Goal: Task Accomplishment & Management: Use online tool/utility

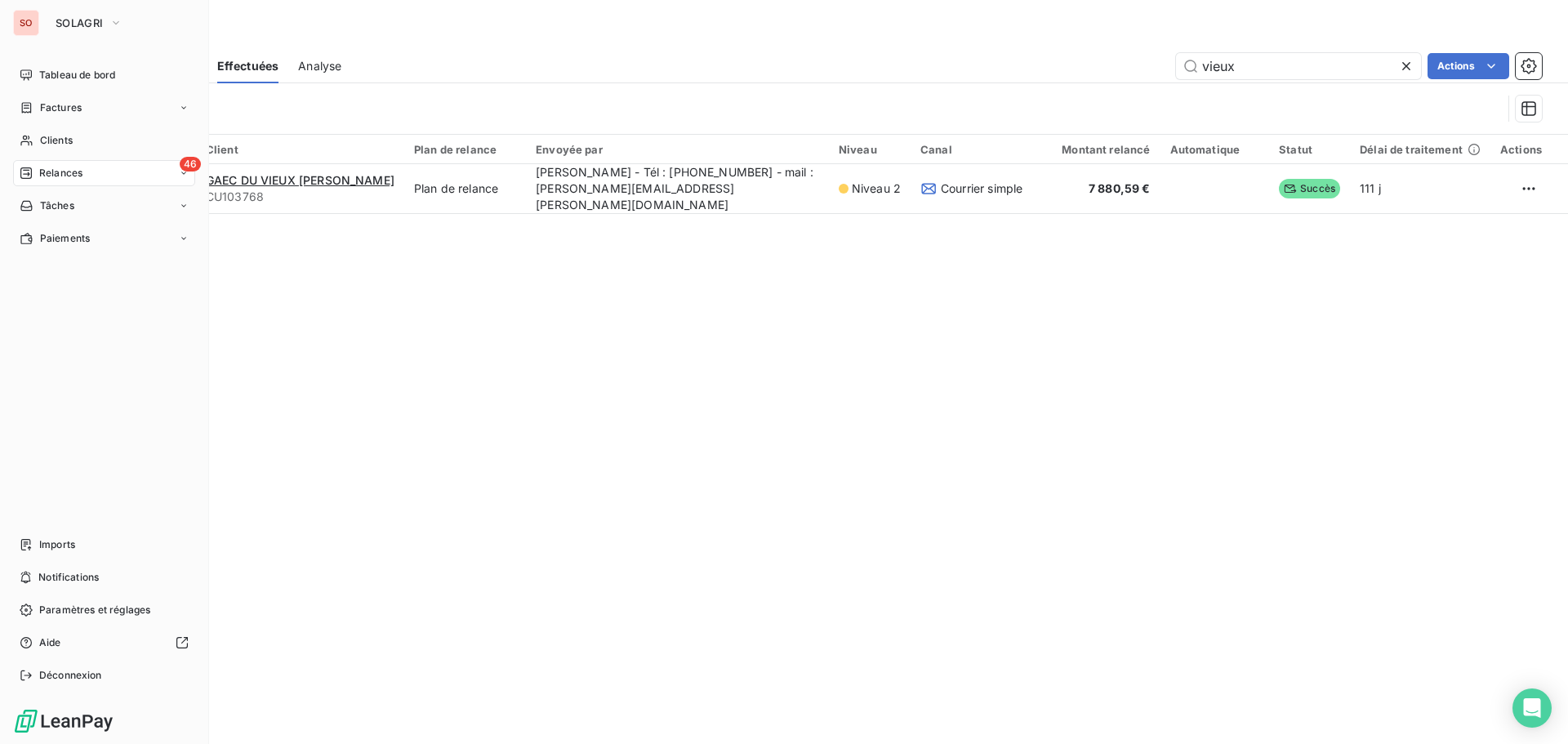
click at [41, 18] on div "SO SOLAGRI" at bounding box center [104, 22] width 182 height 26
click at [118, 22] on icon "button" at bounding box center [116, 22] width 7 height 3
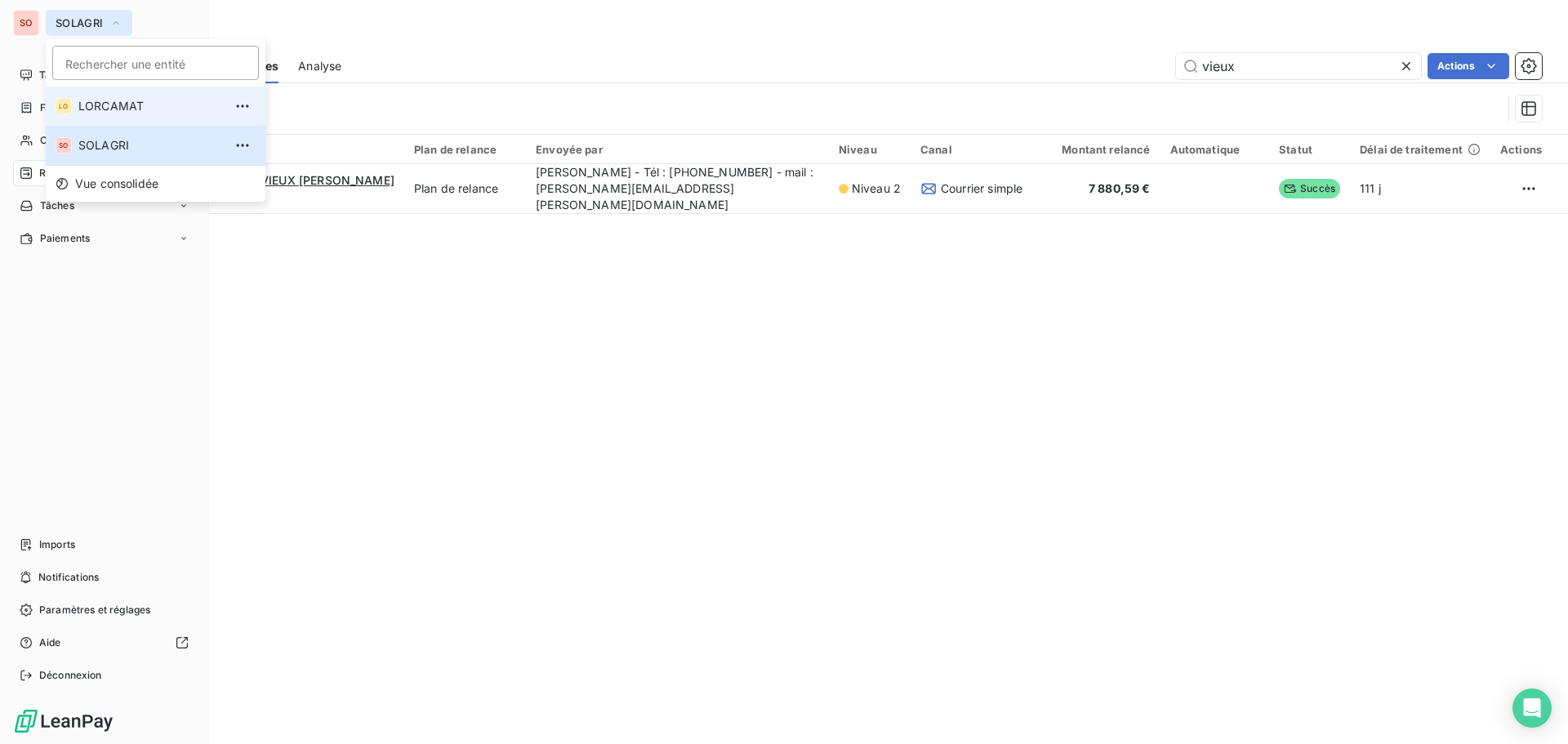
click at [123, 109] on span "LORCAMAT" at bounding box center [150, 107] width 144 height 17
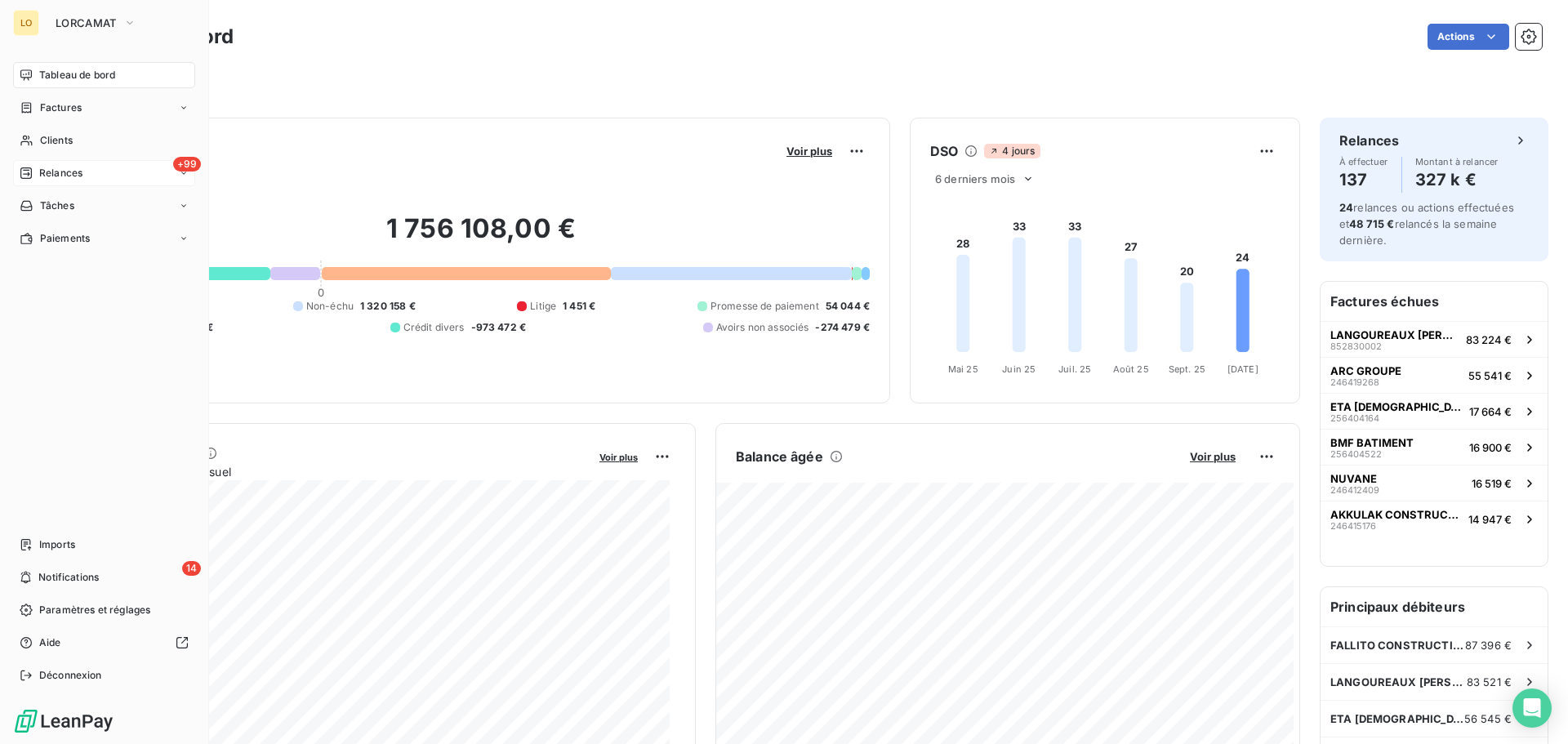
click at [129, 173] on div "+99 Relances" at bounding box center [104, 172] width 182 height 26
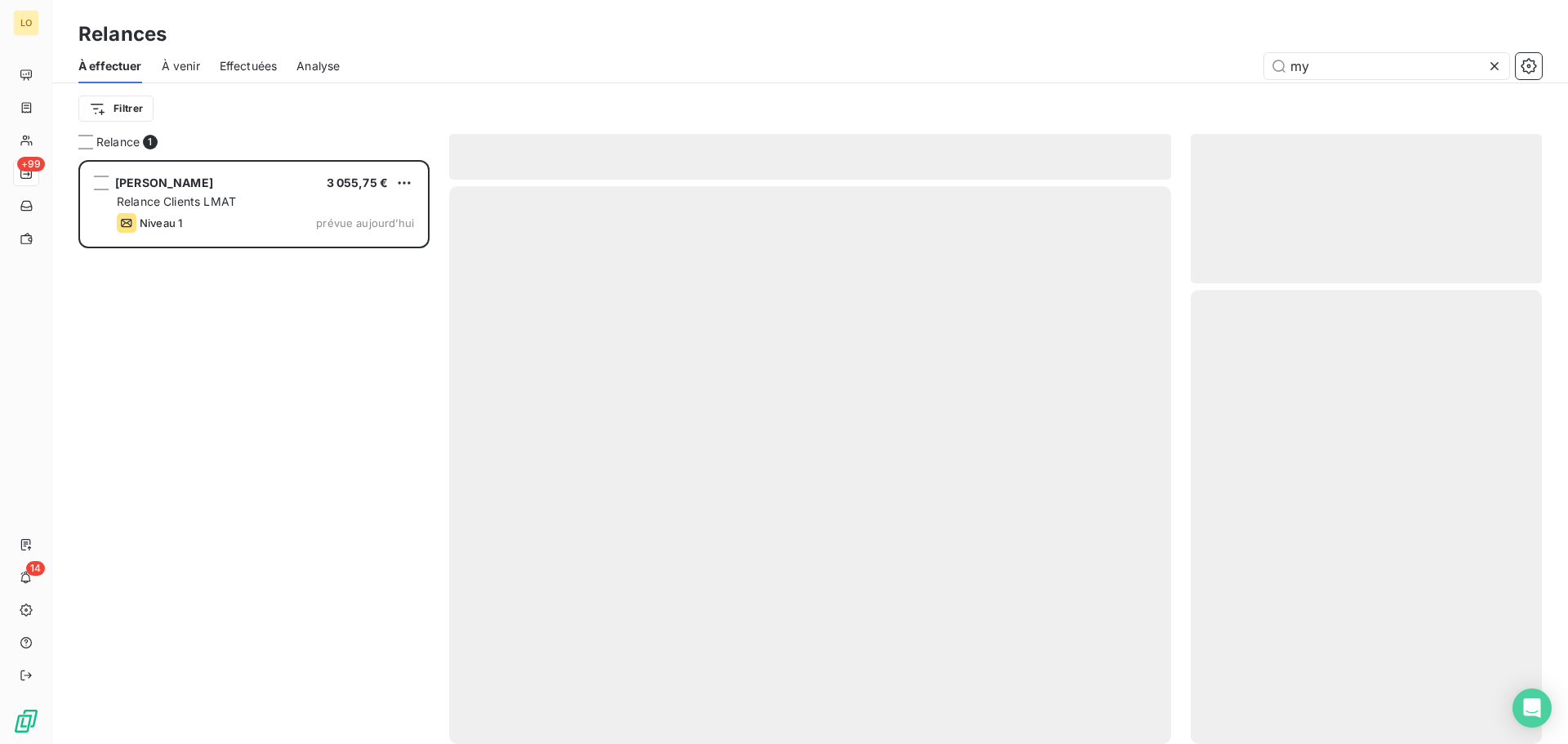
click at [250, 62] on span "Effectuées" at bounding box center [249, 67] width 58 height 17
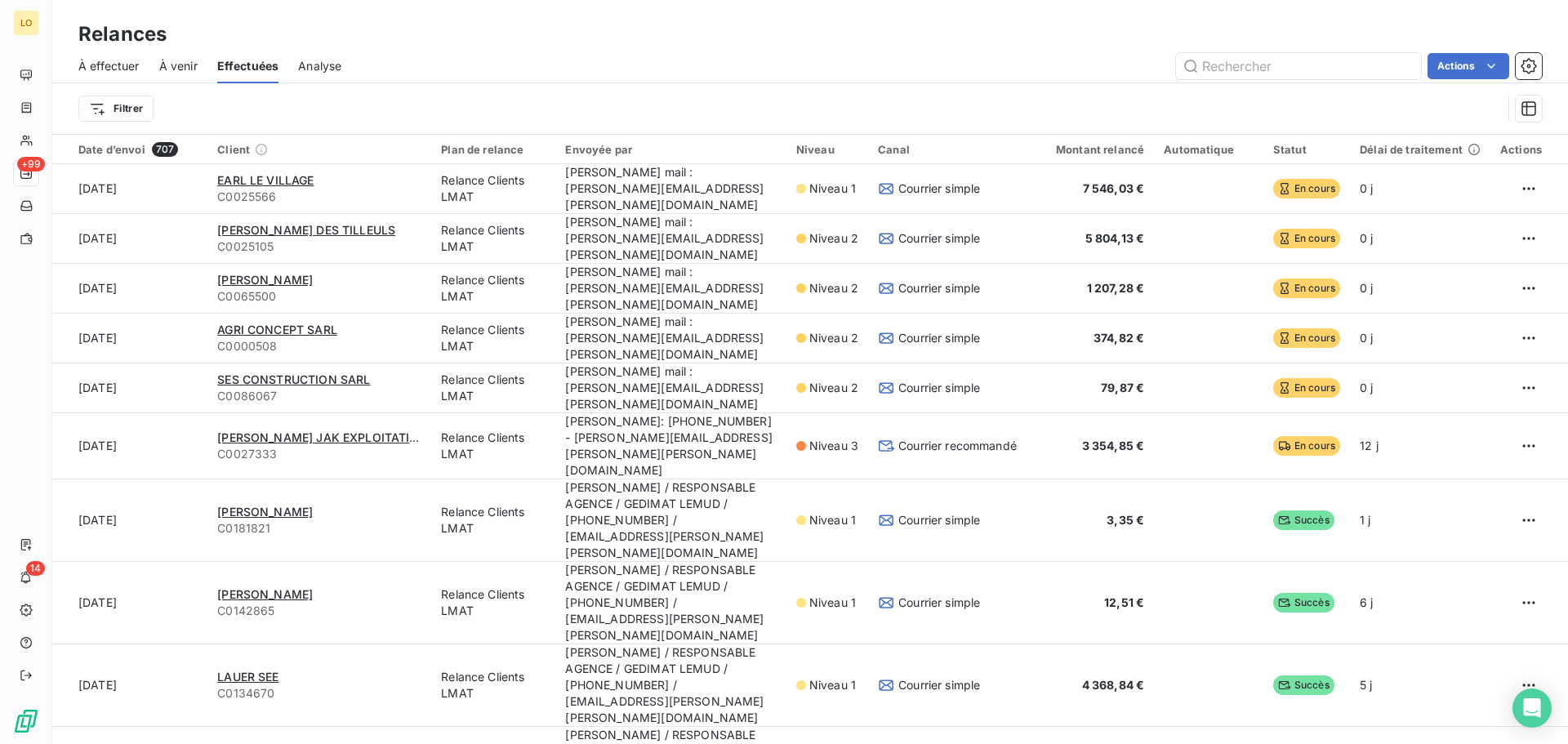
click at [120, 68] on span "À effectuer" at bounding box center [108, 67] width 61 height 17
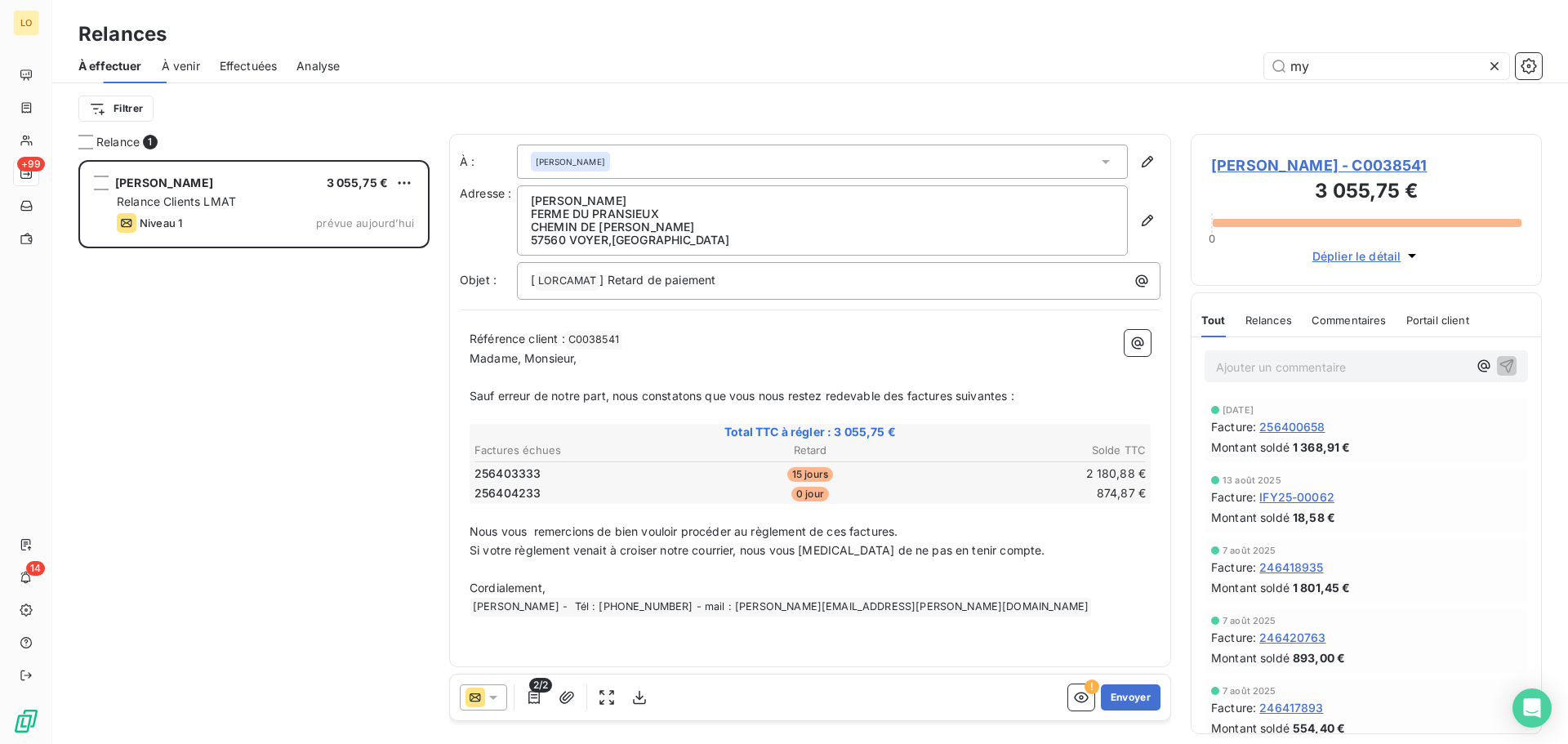
scroll to position [572, 339]
click at [1492, 64] on icon at bounding box center [1495, 67] width 17 height 17
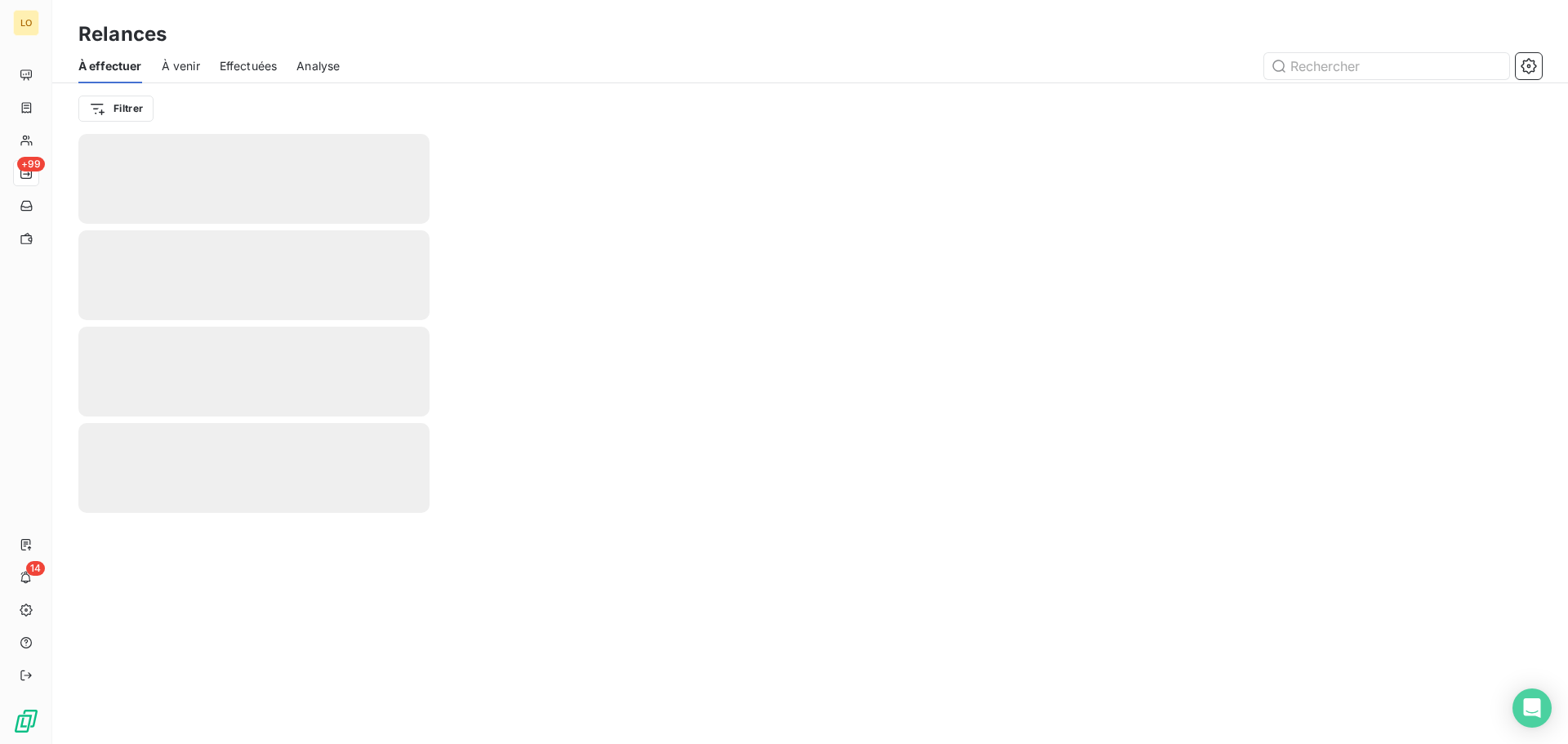
click at [252, 64] on span "Effectuées" at bounding box center [249, 67] width 58 height 17
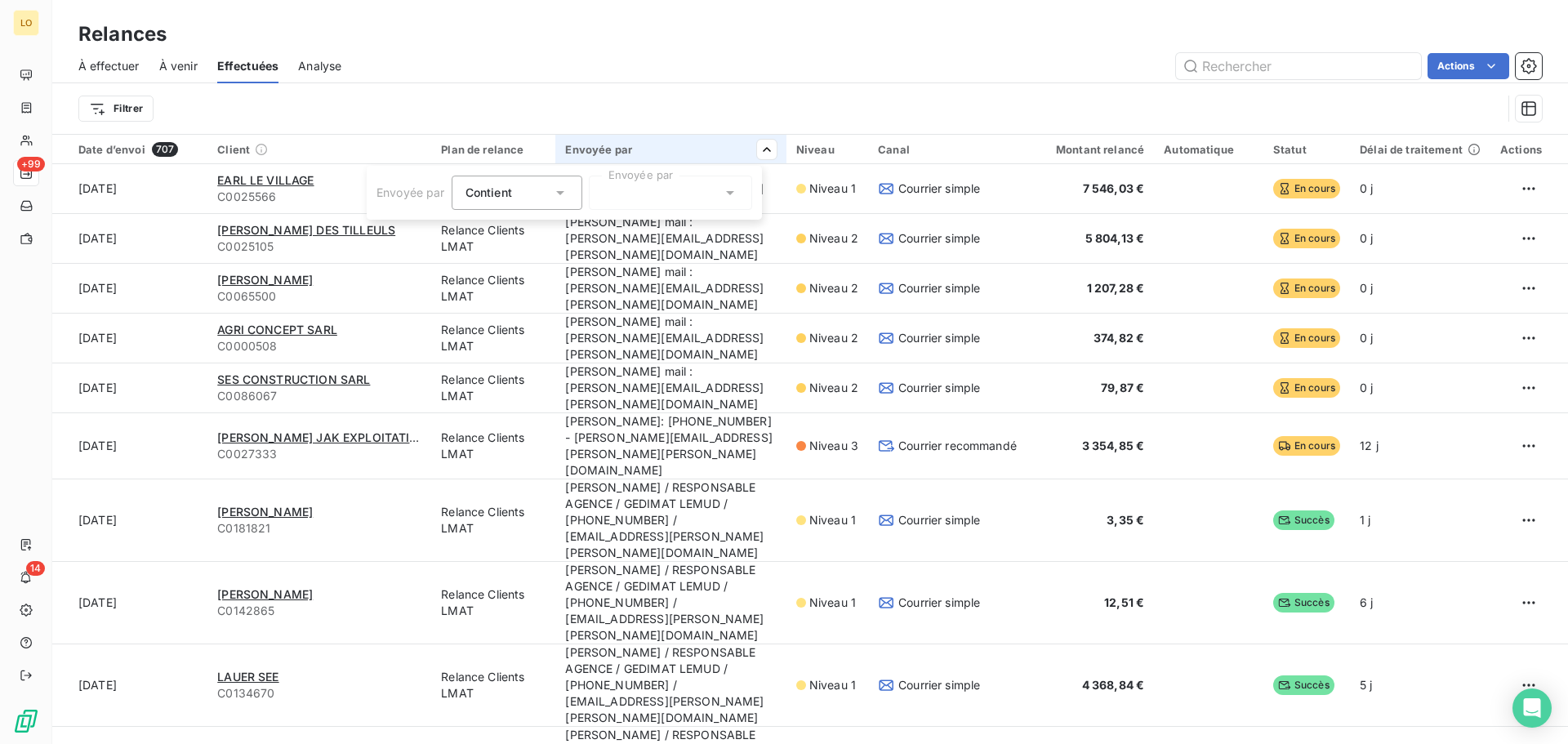
click at [571, 192] on div "Contient in" at bounding box center [517, 192] width 131 height 34
drag, startPoint x: 513, startPoint y: 249, endPoint x: 531, endPoint y: 240, distance: 20.1
click at [513, 250] on li "Ne contient pas" at bounding box center [518, 260] width 134 height 29
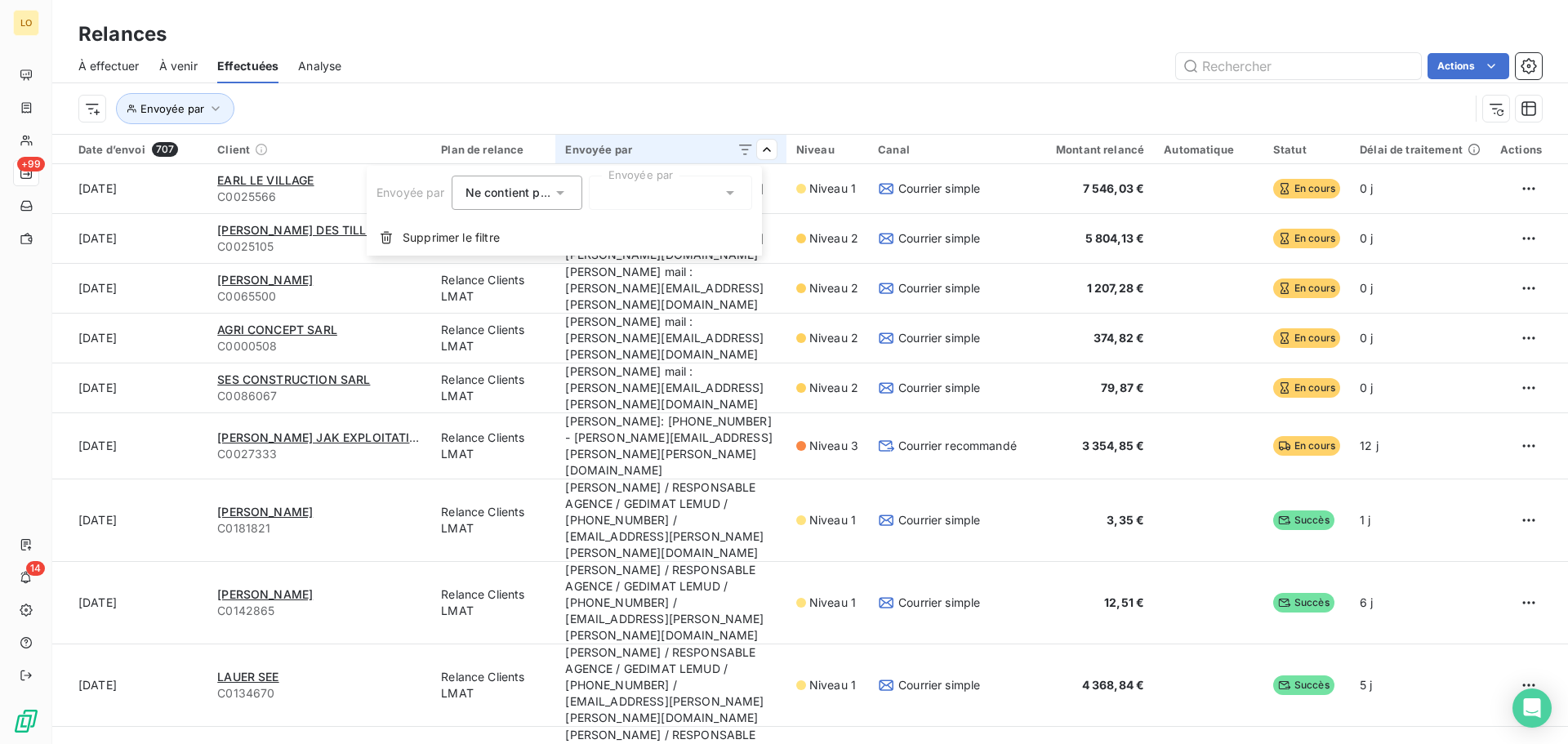
click at [637, 192] on div at bounding box center [670, 192] width 163 height 34
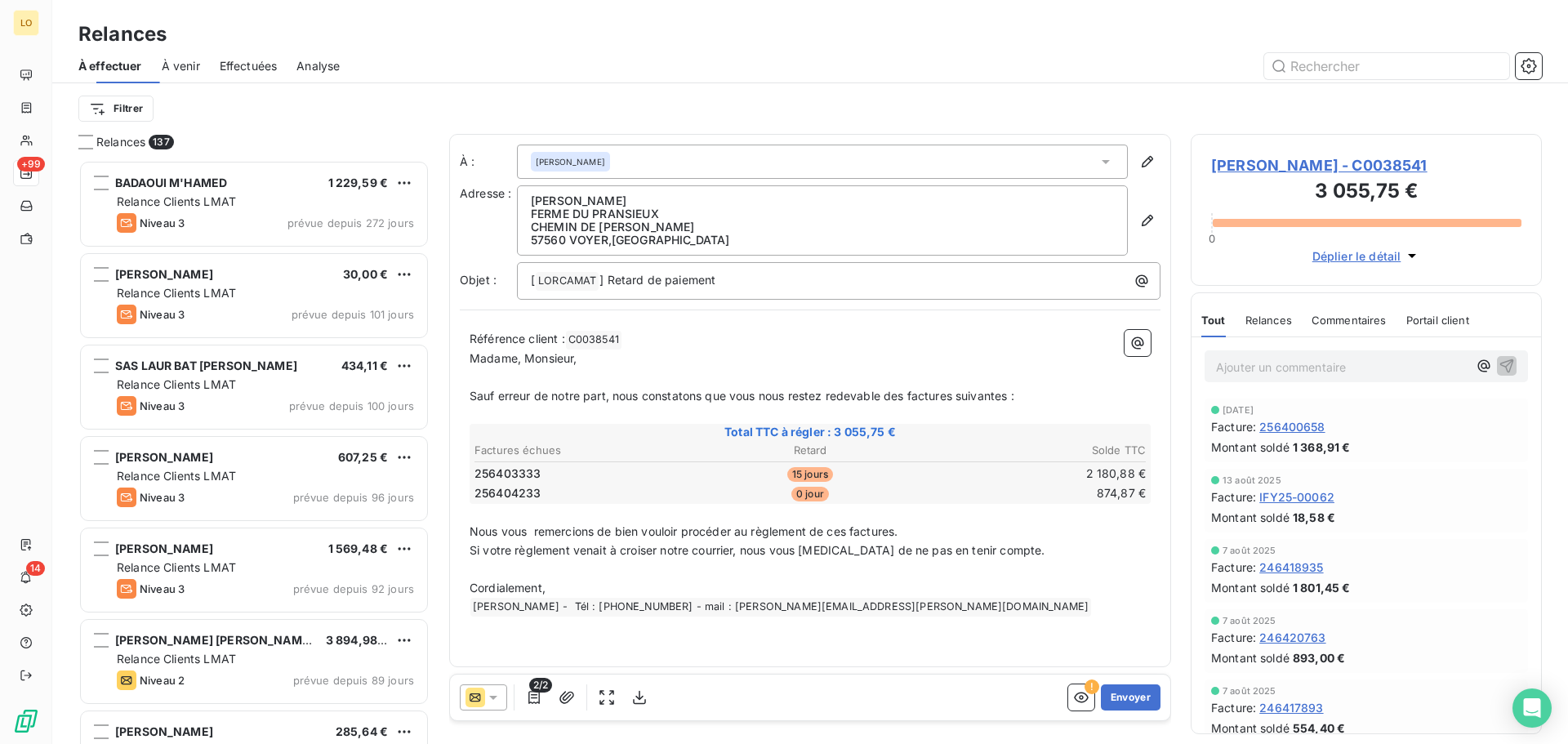
scroll to position [572, 339]
click at [258, 61] on span "Effectuées" at bounding box center [249, 67] width 58 height 17
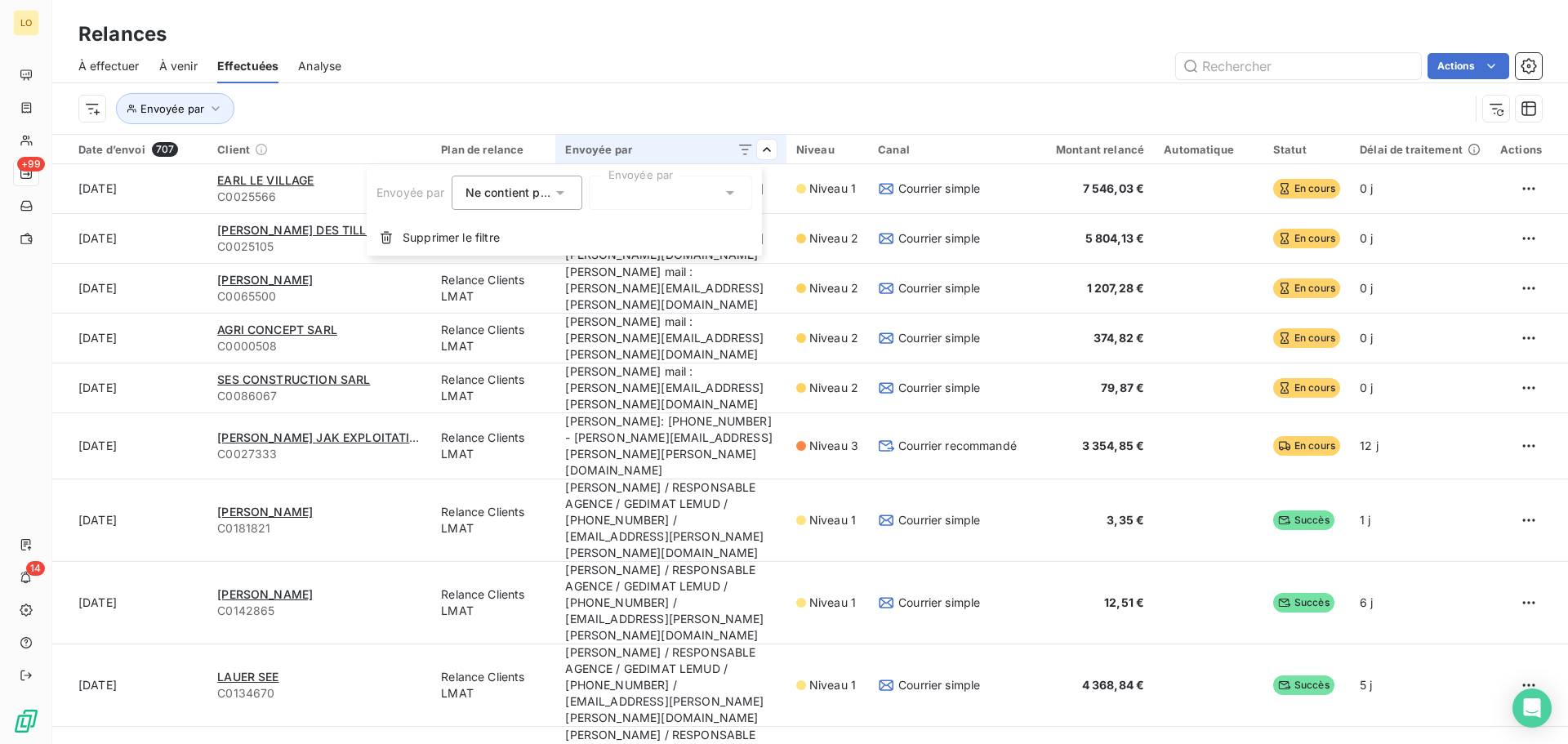
click at [668, 192] on div at bounding box center [670, 192] width 163 height 34
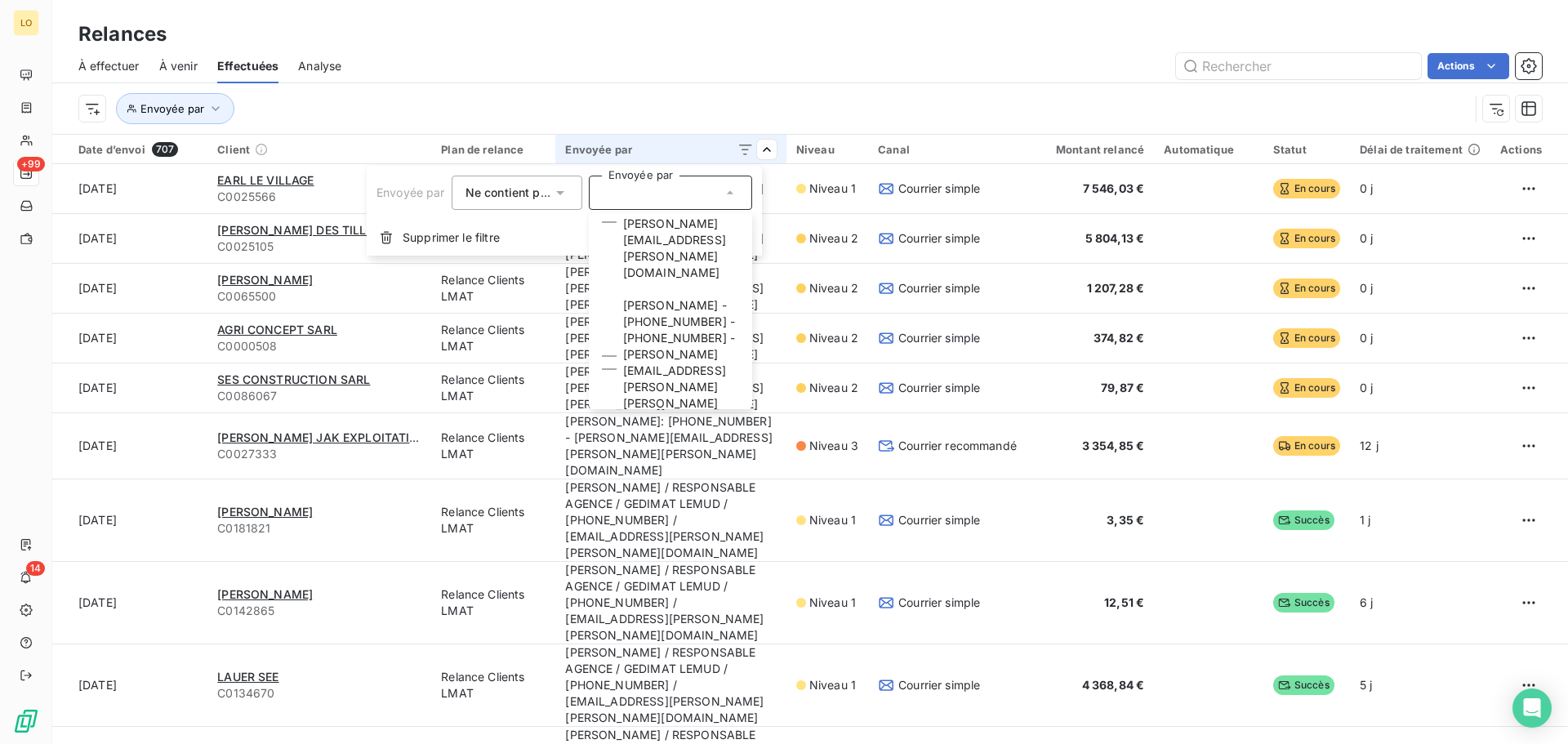
scroll to position [572, 0]
click at [704, 680] on span "[PERSON_NAME]: [PHONE_NUMBER] - [PERSON_NAME][EMAIL_ADDRESS][PERSON_NAME][PERSO…" at bounding box center [681, 737] width 116 height 114
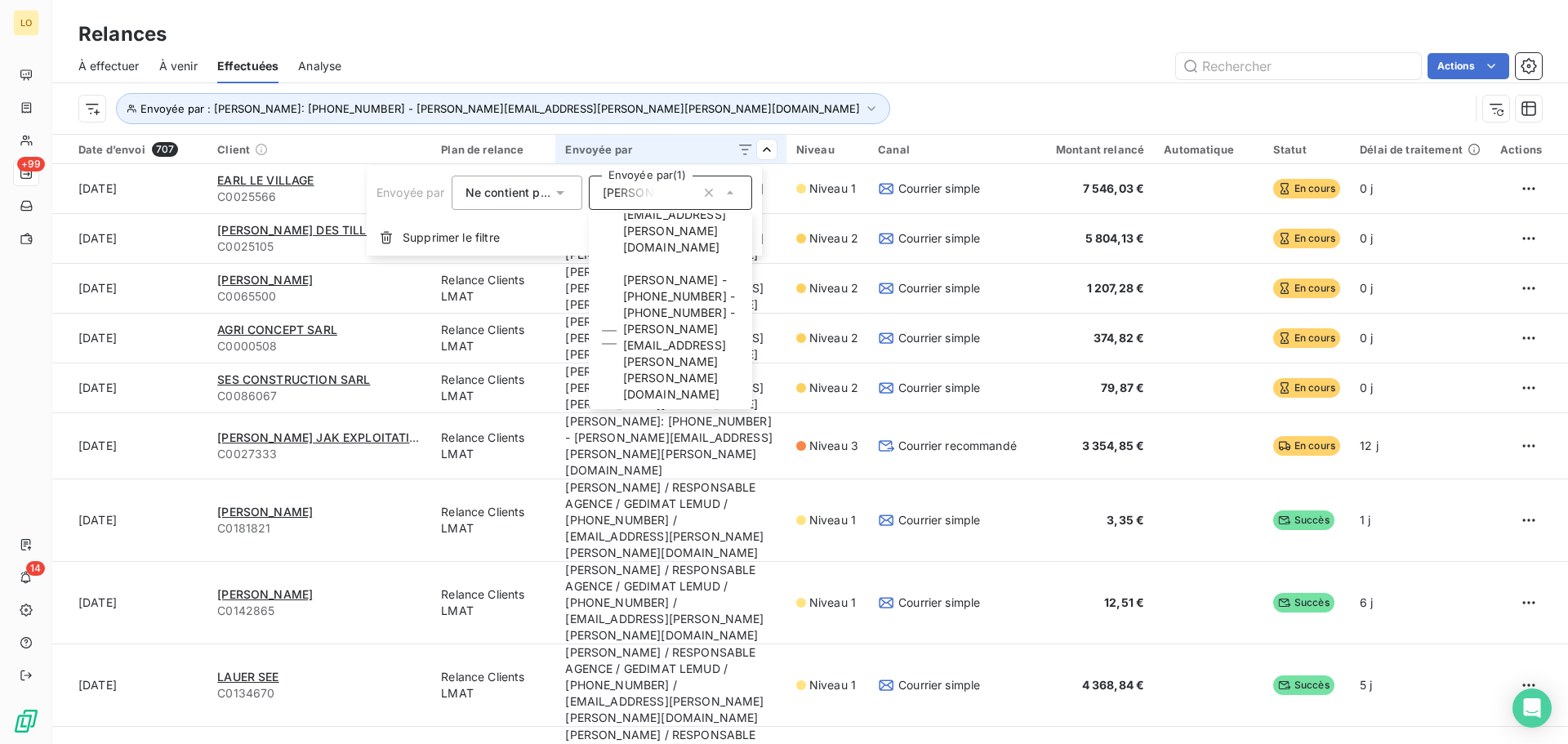
click at [654, 54] on html "LO +99 14 Relances À effectuer À venir Effectuées Analyse Actions Envoyée par :…" at bounding box center [784, 372] width 1568 height 744
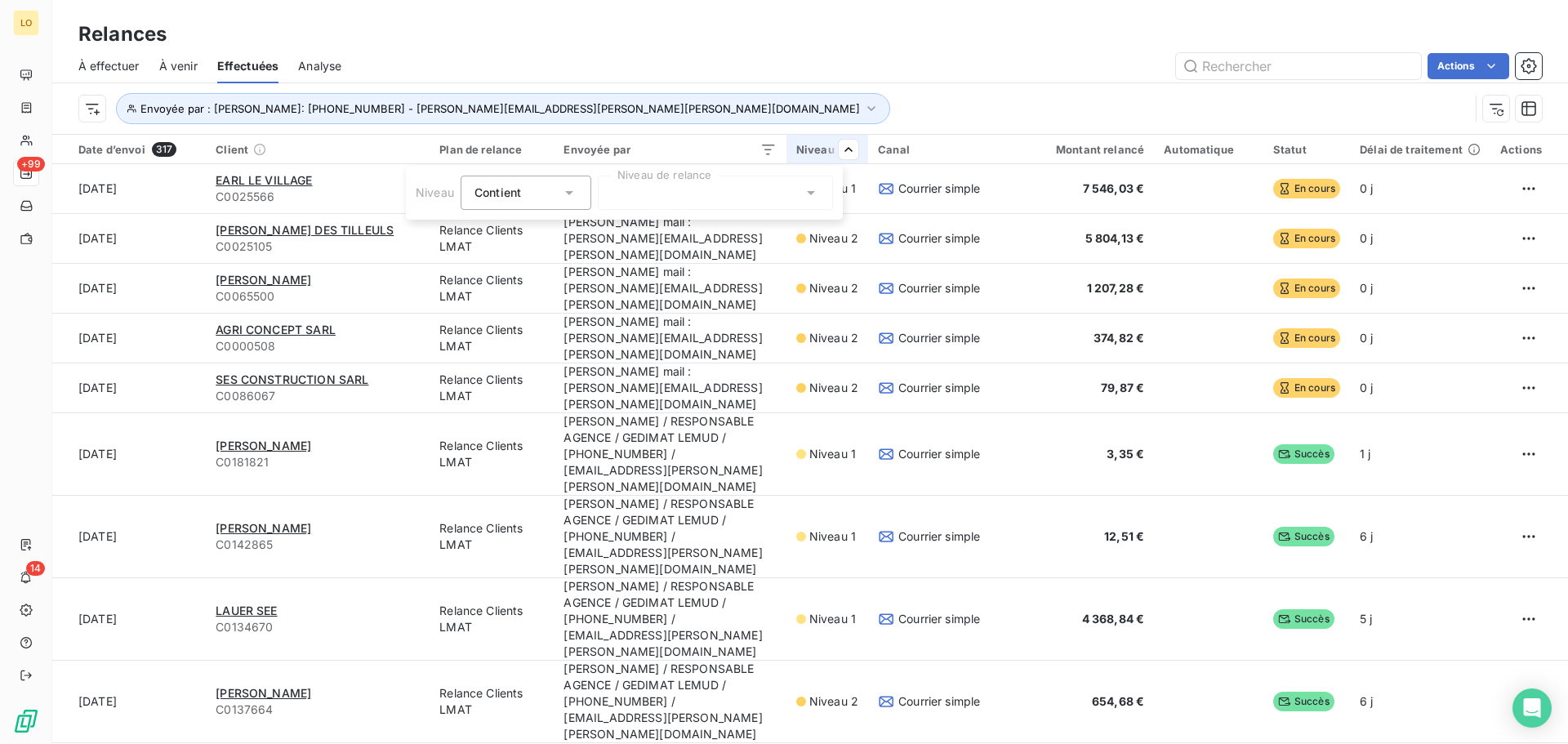
click at [808, 144] on html "LO +99 14 Relances À effectuer À venir Effectuées Analyse Actions Envoyée par :…" at bounding box center [784, 372] width 1568 height 744
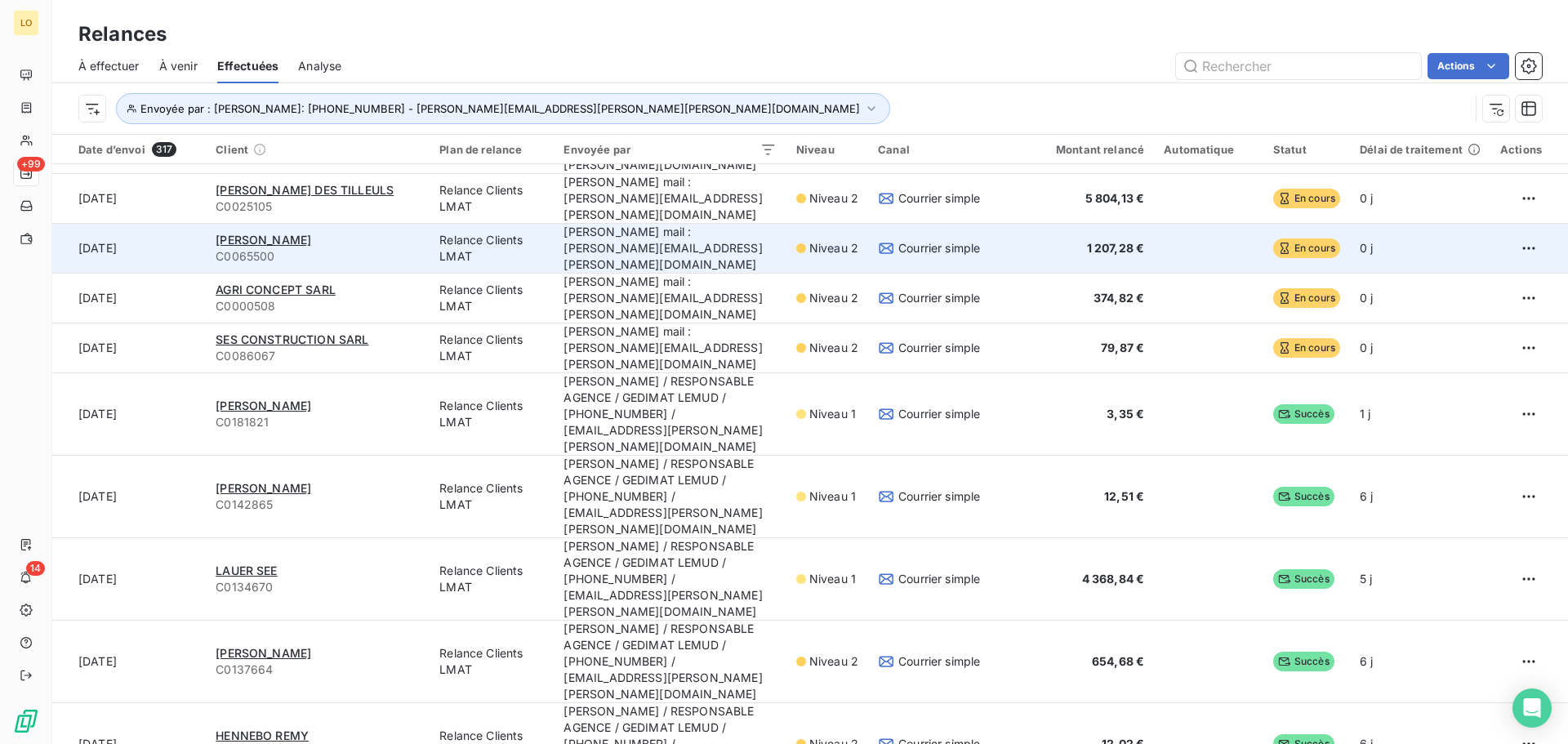
scroll to position [0, 0]
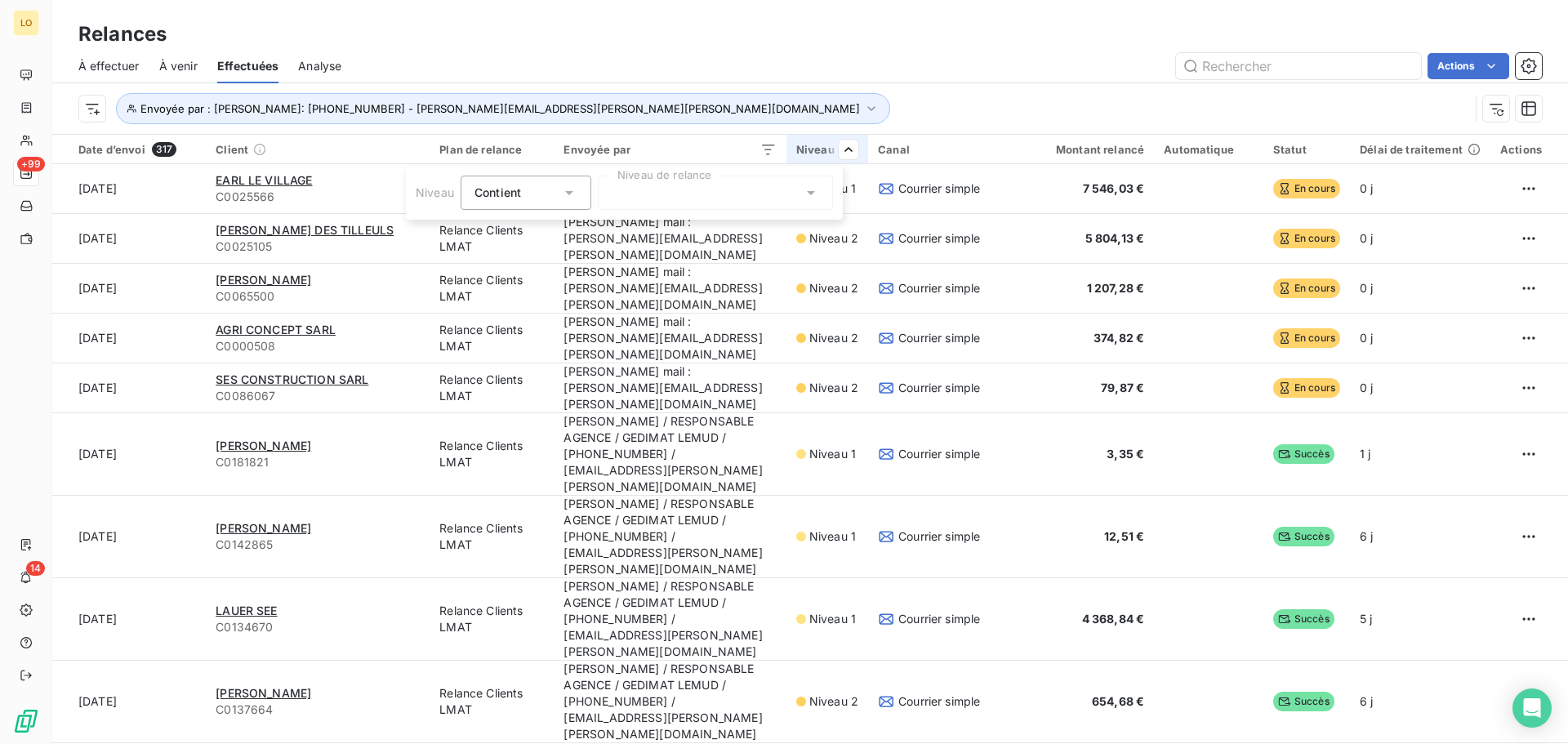
click at [431, 196] on span "Niveau" at bounding box center [435, 192] width 38 height 14
click at [803, 197] on icon at bounding box center [811, 192] width 17 height 17
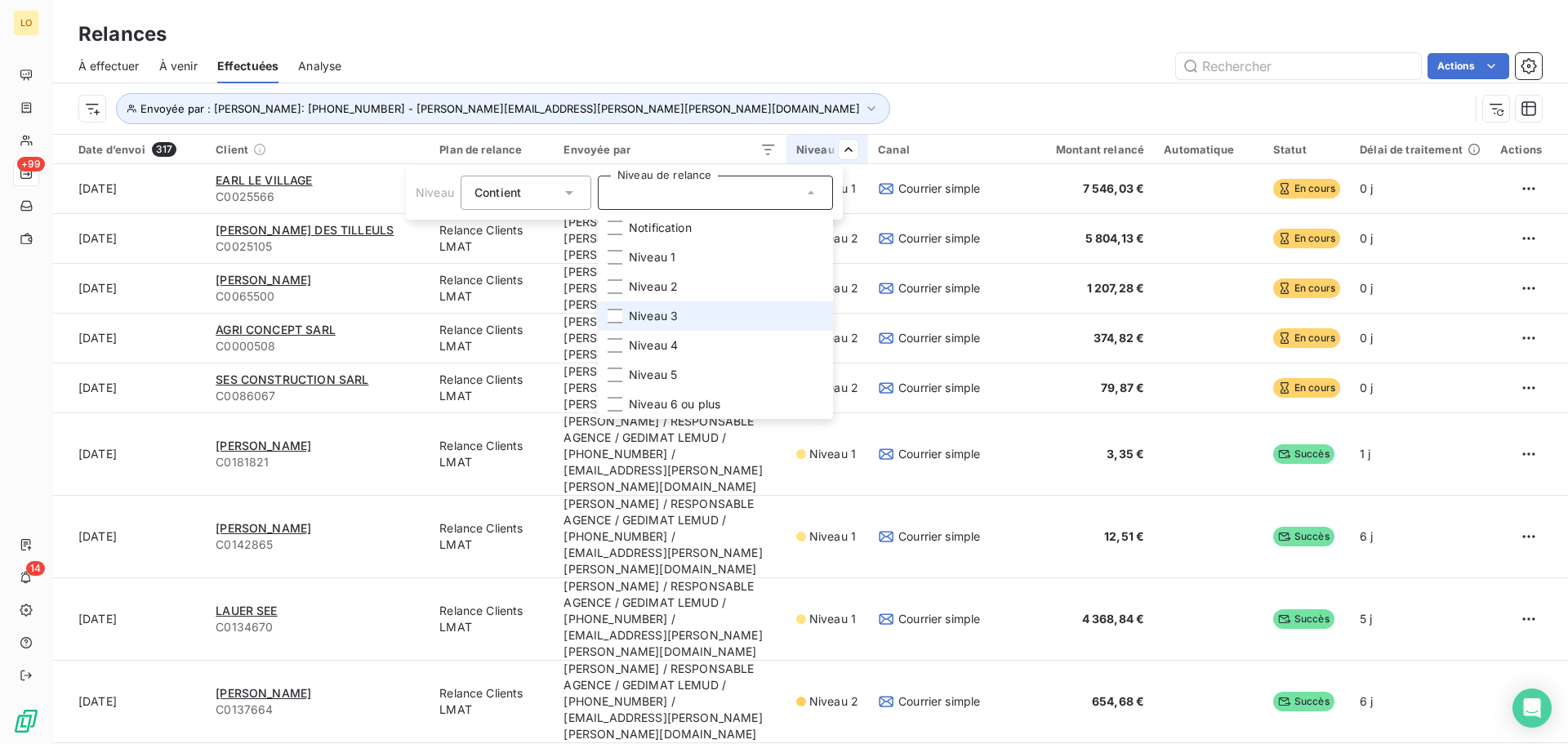
click at [669, 314] on span "Niveau 3" at bounding box center [653, 316] width 49 height 17
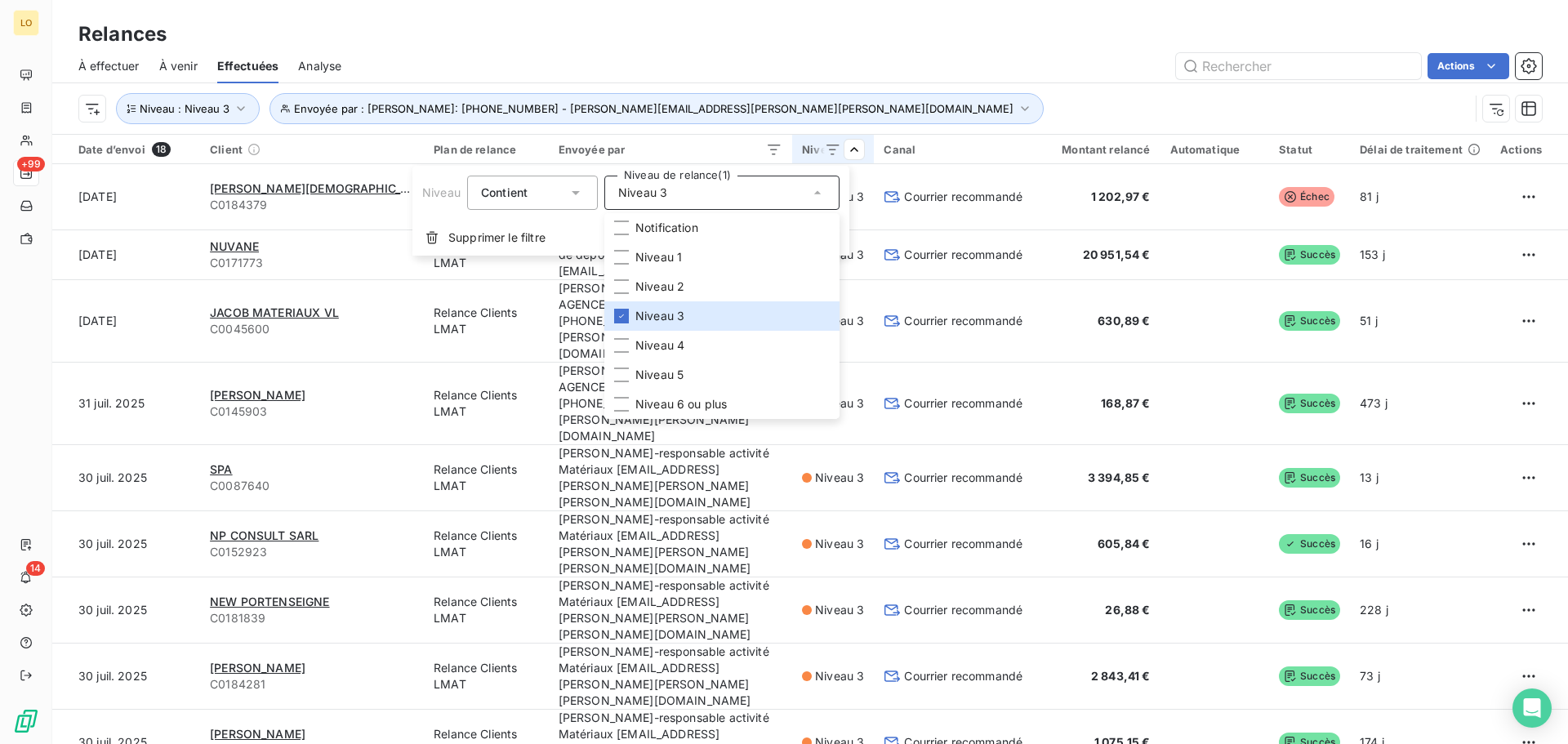
click at [890, 30] on html "LO +99 14 Relances À effectuer À venir Effectuées Analyse Actions Envoyée par :…" at bounding box center [784, 372] width 1568 height 744
